Goal: Task Accomplishment & Management: Use online tool/utility

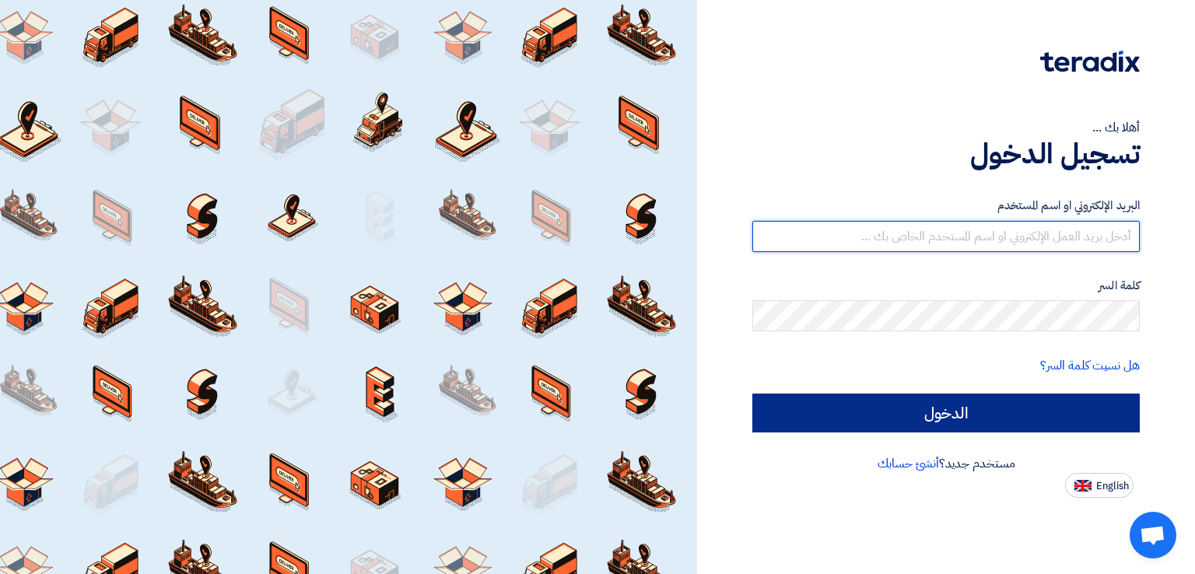
type input "[EMAIL_ADDRESS][DOMAIN_NAME]"
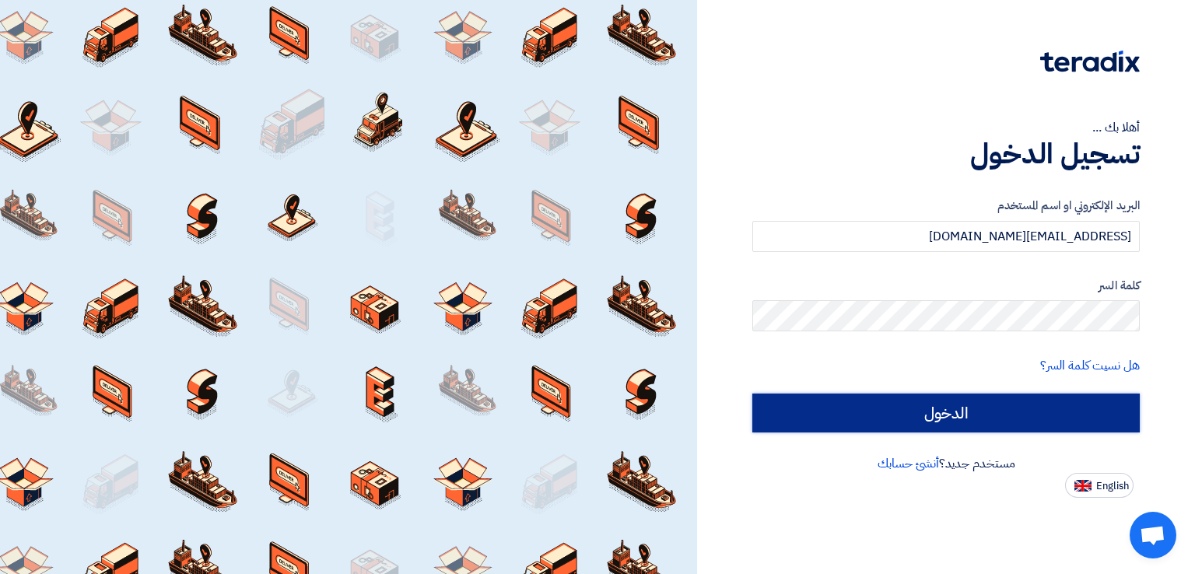
click at [927, 411] on input "الدخول" at bounding box center [947, 413] width 388 height 39
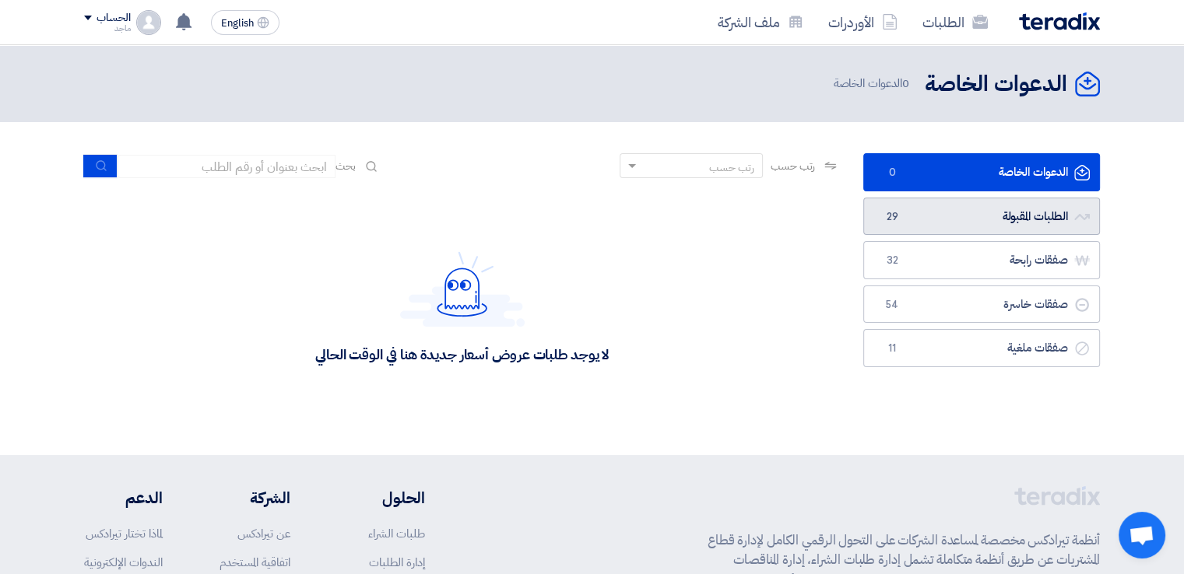
click at [1009, 212] on link "الطلبات المقبولة الطلبات المقبولة 29" at bounding box center [981, 217] width 237 height 38
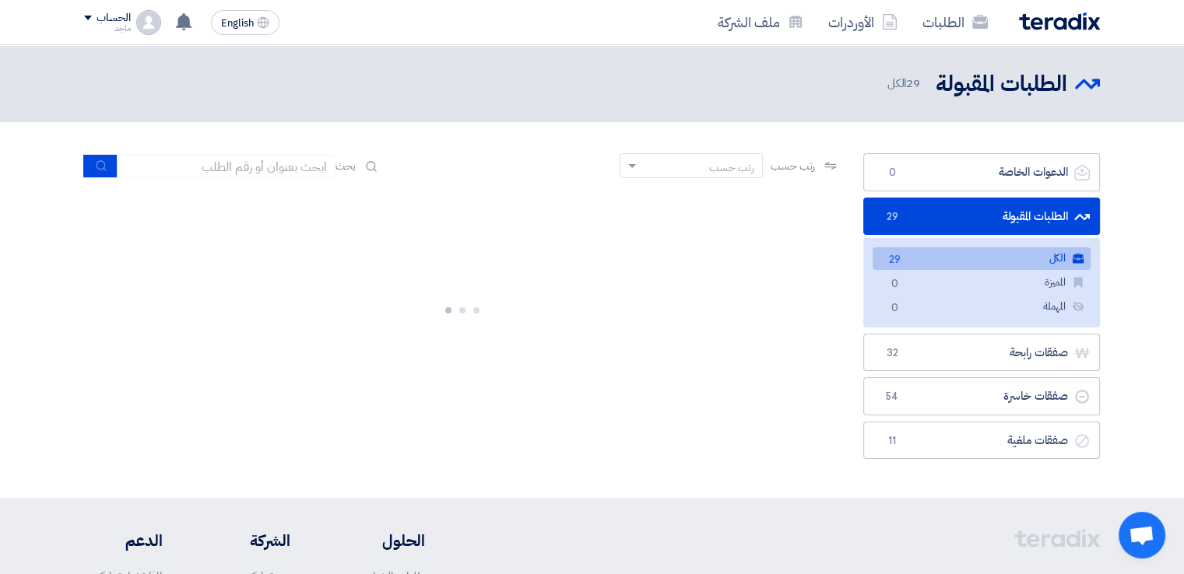
click at [1009, 212] on link "الطلبات المقبولة الطلبات المقبولة 29" at bounding box center [981, 217] width 237 height 38
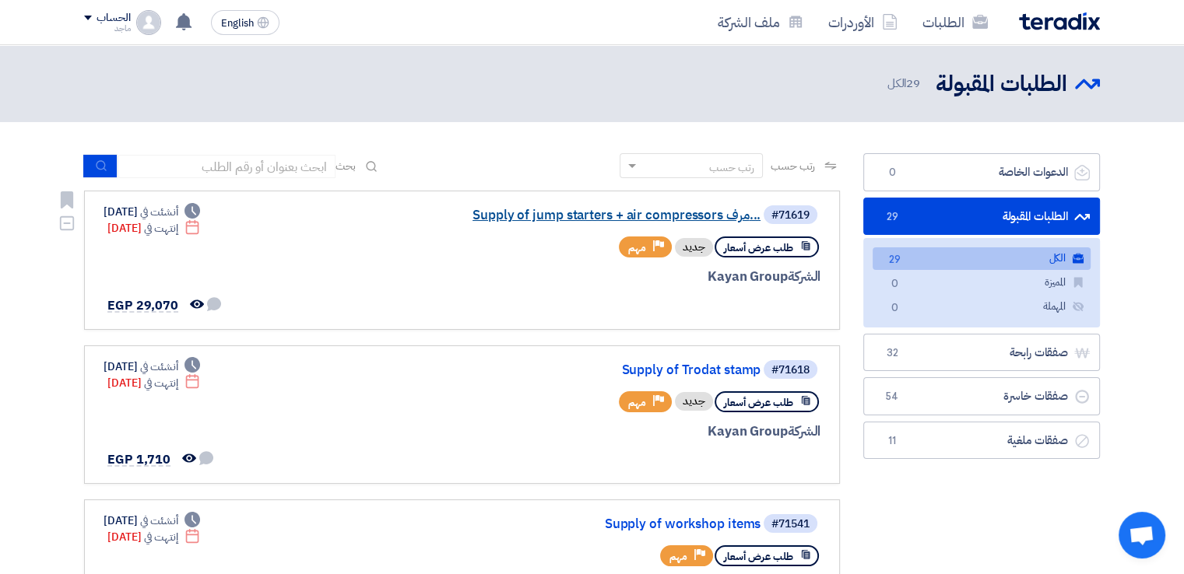
click at [616, 214] on link "Supply of jump starters + air compressors مرف..." at bounding box center [604, 216] width 311 height 14
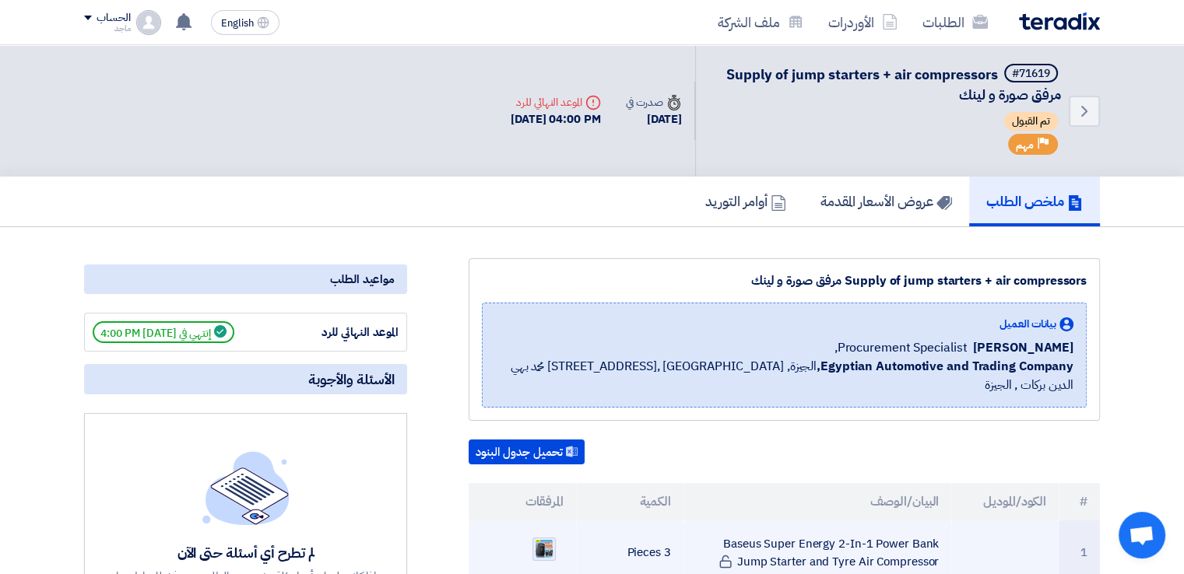
click at [545, 538] on img at bounding box center [544, 549] width 22 height 23
